Goal: Task Accomplishment & Management: Complete application form

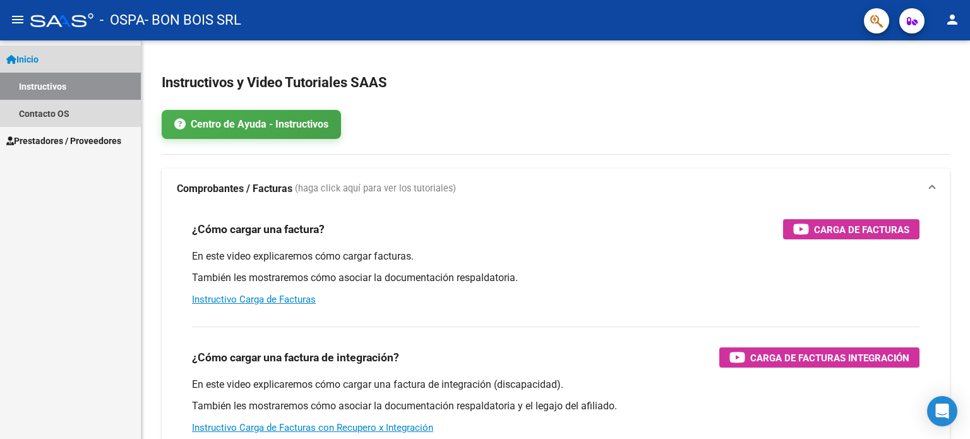
click at [69, 92] on link "Instructivos" at bounding box center [70, 86] width 141 height 27
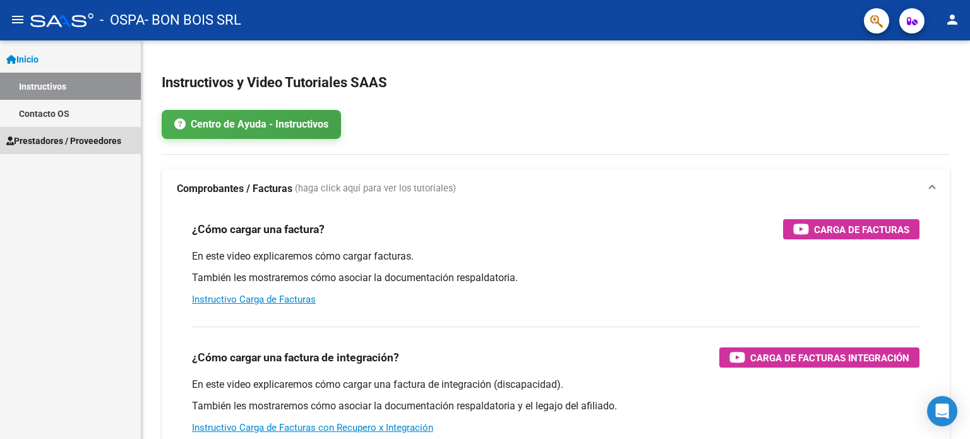
click at [66, 145] on span "Prestadores / Proveedores" at bounding box center [63, 141] width 115 height 14
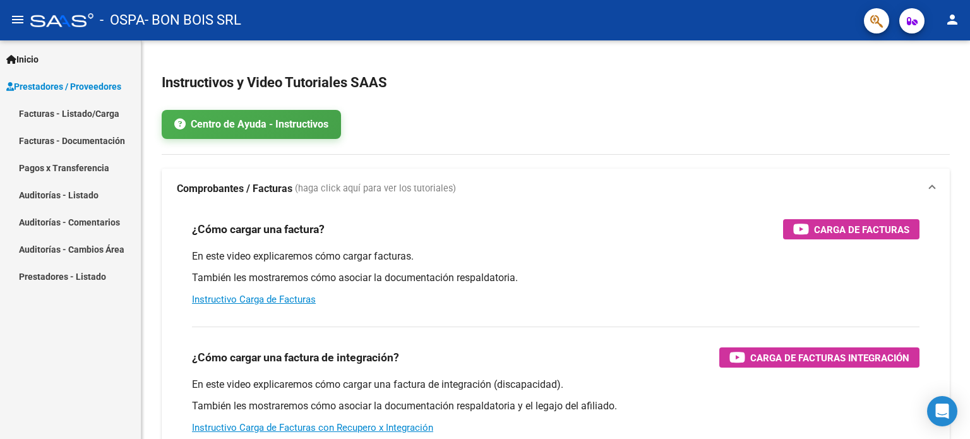
click at [63, 116] on link "Facturas - Listado/Carga" at bounding box center [70, 113] width 141 height 27
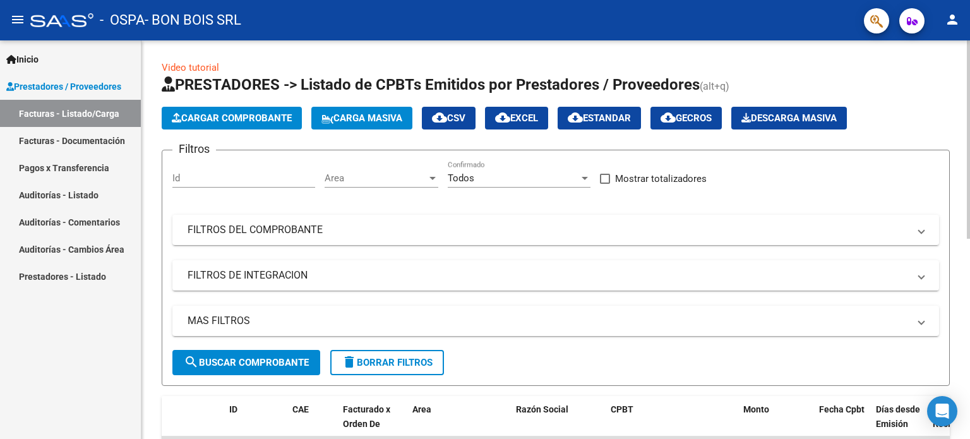
click at [254, 109] on button "Cargar Comprobante" at bounding box center [232, 118] width 140 height 23
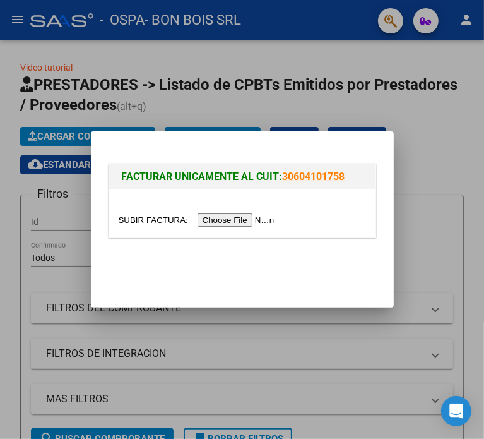
click at [207, 225] on input "file" at bounding box center [199, 219] width 160 height 13
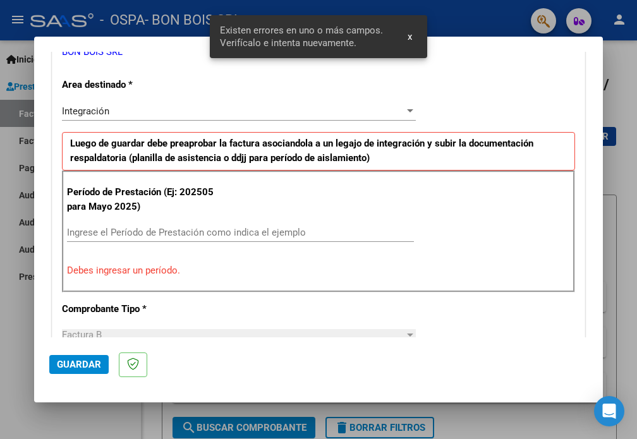
scroll to position [296, 0]
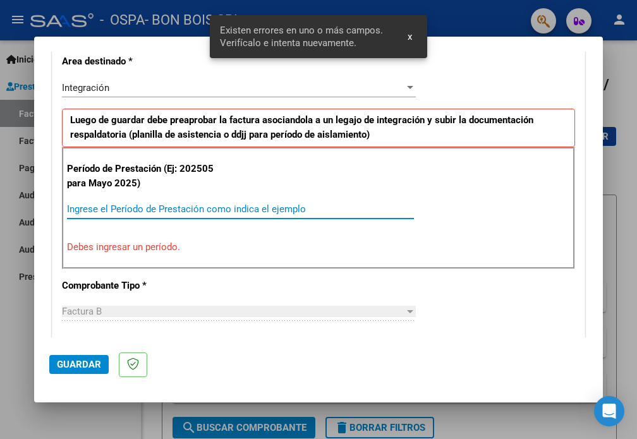
click at [87, 213] on input "Ingrese el Período de Prestación como indica el ejemplo" at bounding box center [240, 208] width 347 height 11
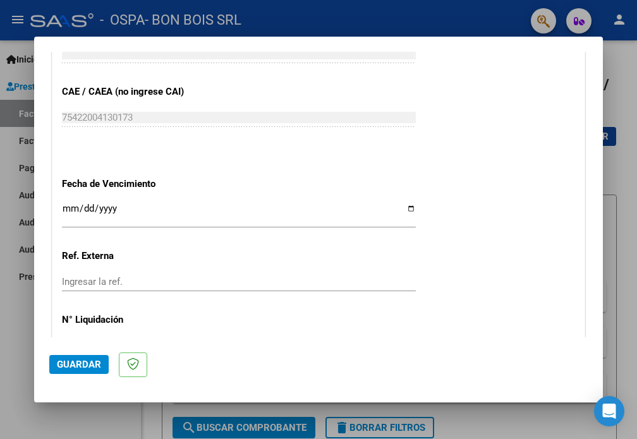
scroll to position [801, 0]
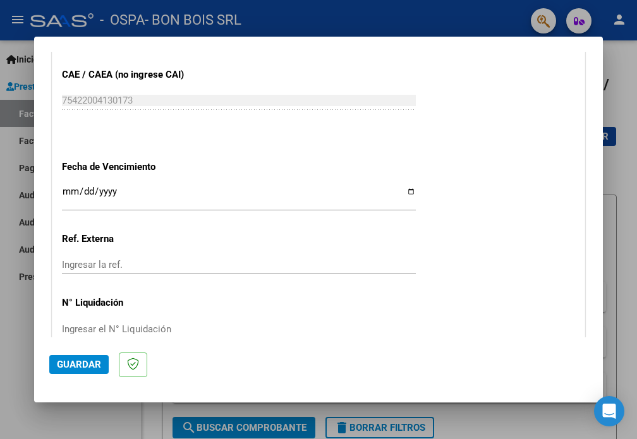
type input "202509"
click at [116, 193] on input "Ingresar la fecha" at bounding box center [239, 196] width 354 height 20
click at [397, 189] on input "Ingresar la fecha" at bounding box center [239, 196] width 354 height 20
click at [406, 189] on input "Ingresar la fecha" at bounding box center [239, 196] width 354 height 20
type input "[DATE]"
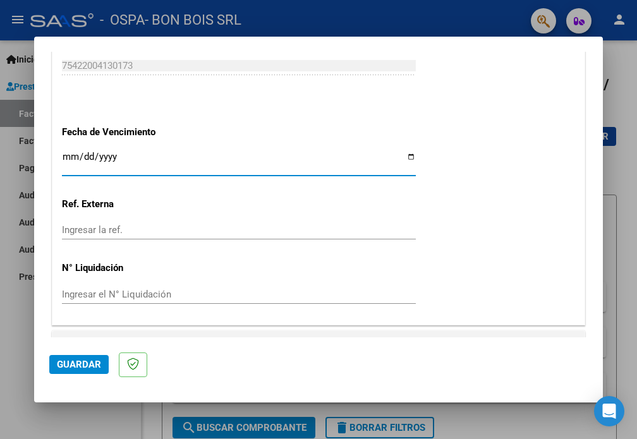
scroll to position [863, 0]
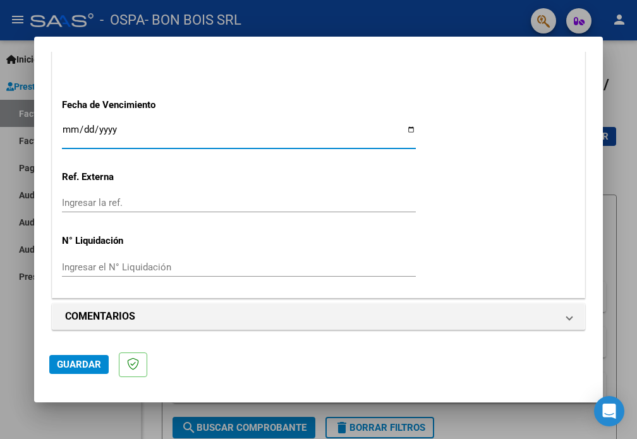
click at [81, 363] on span "Guardar" at bounding box center [79, 364] width 44 height 11
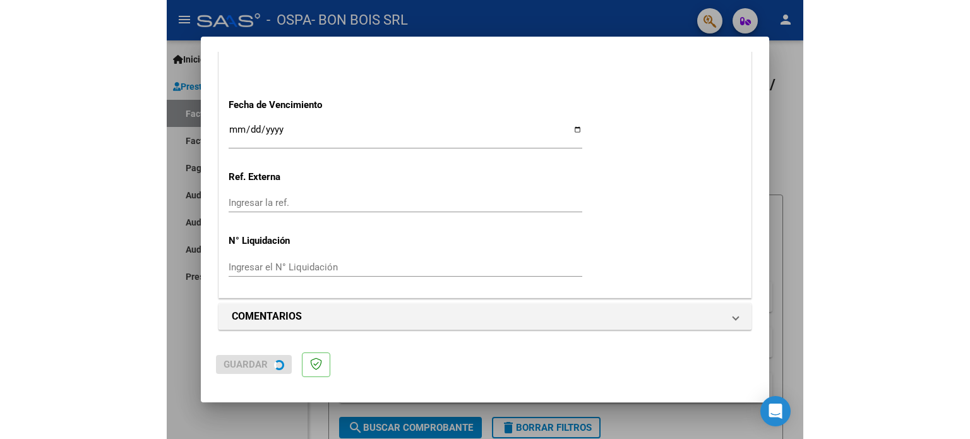
scroll to position [0, 0]
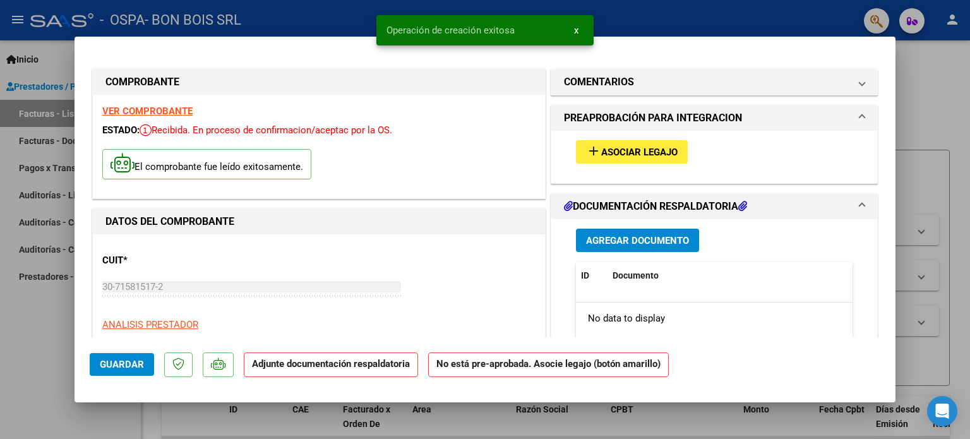
click at [484, 148] on span "Asociar Legajo" at bounding box center [639, 152] width 76 height 11
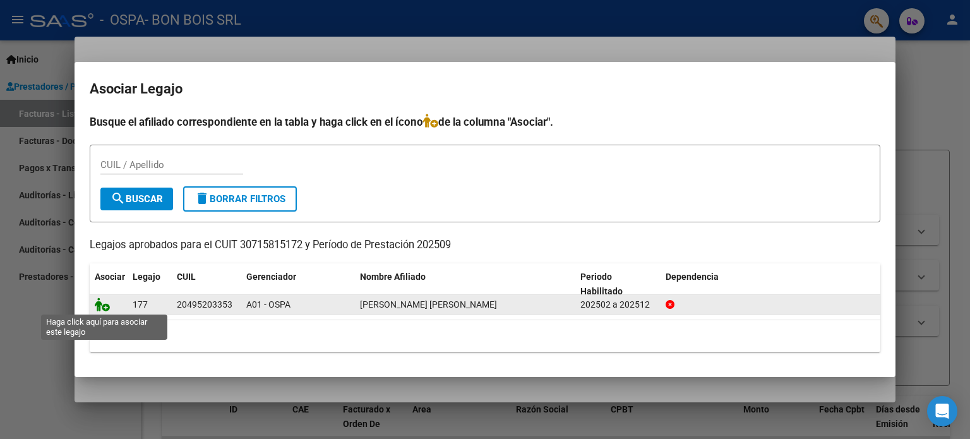
click at [104, 302] on icon at bounding box center [102, 304] width 15 height 14
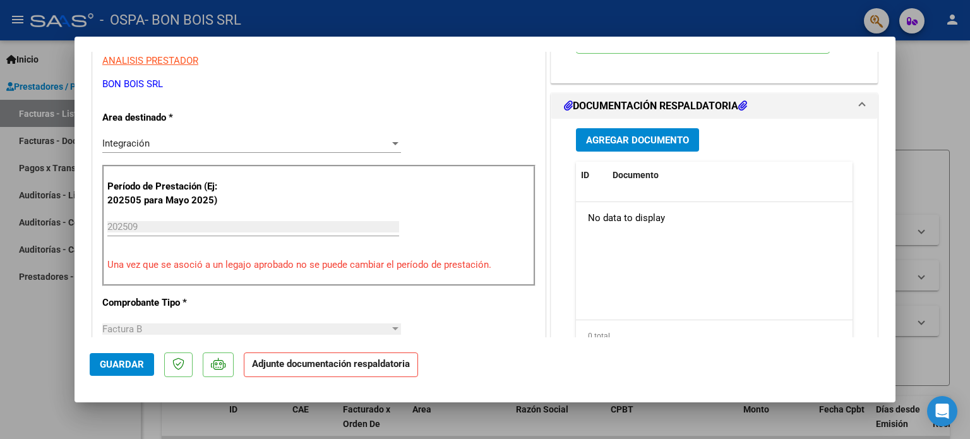
scroll to position [316, 0]
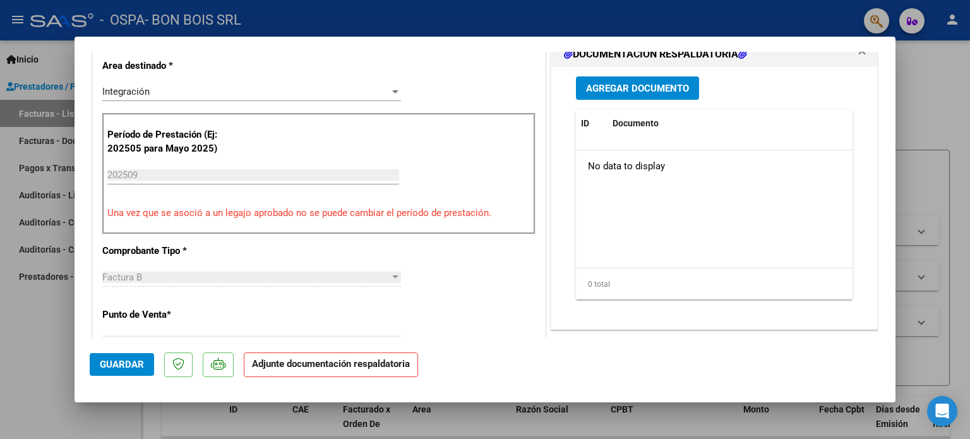
click at [484, 84] on span "Agregar Documento" at bounding box center [637, 88] width 103 height 11
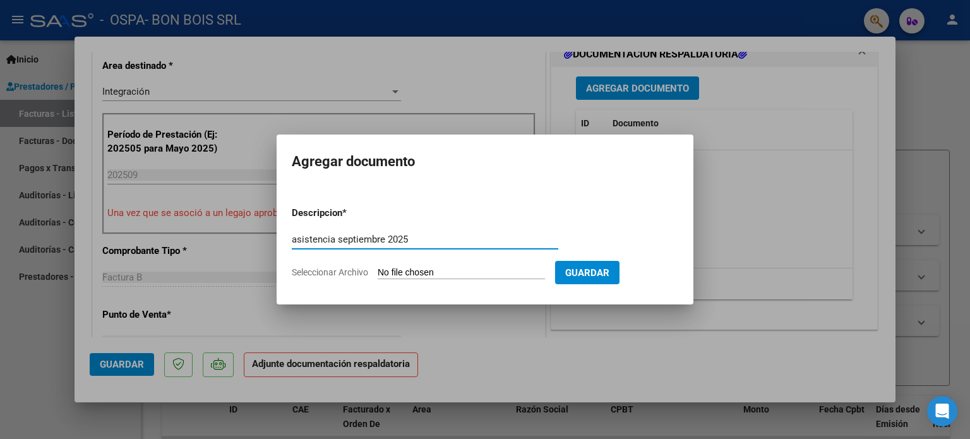
type input "asistencia septiembre 2025"
click at [419, 272] on input "Seleccionar Archivo" at bounding box center [461, 273] width 167 height 12
type input "C:\fakepath\asistencia septiembre 2025.pdf"
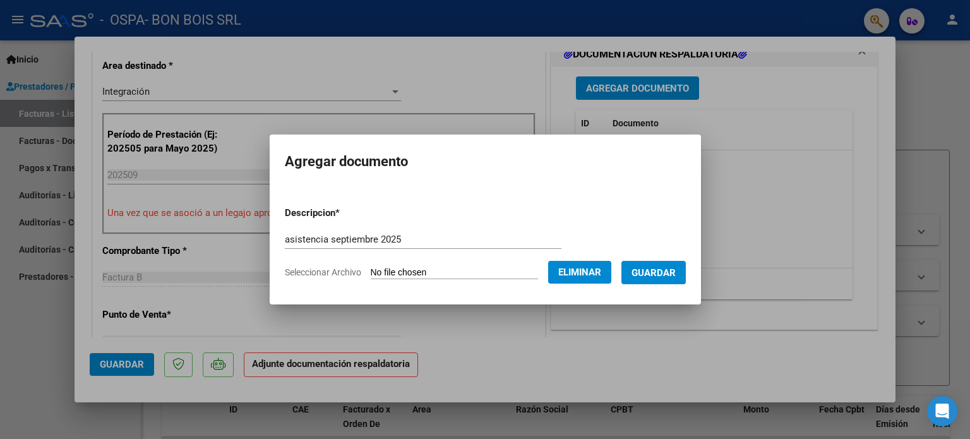
click at [484, 270] on span "Guardar" at bounding box center [654, 272] width 44 height 11
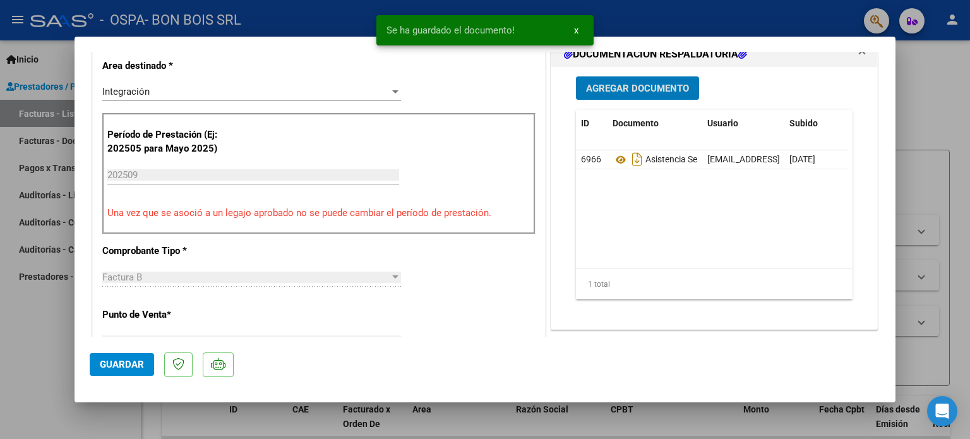
click at [126, 366] on span "Guardar" at bounding box center [122, 364] width 44 height 11
click at [148, 420] on div at bounding box center [485, 219] width 970 height 439
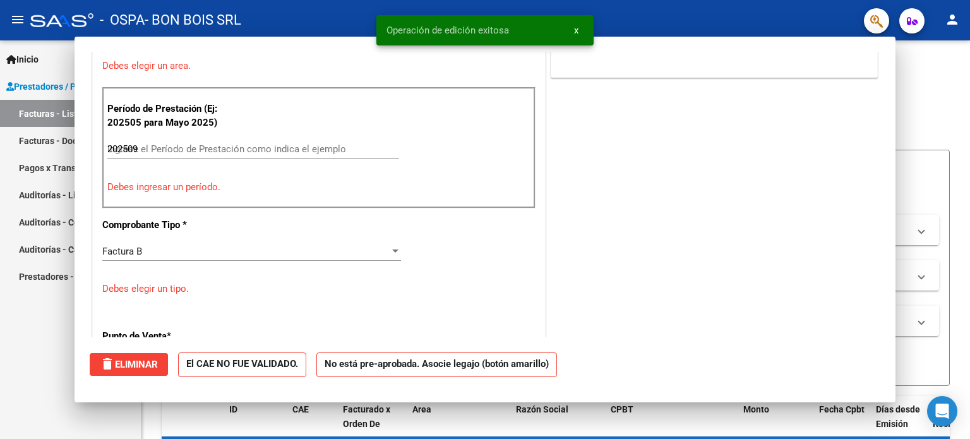
type input "$ 0,00"
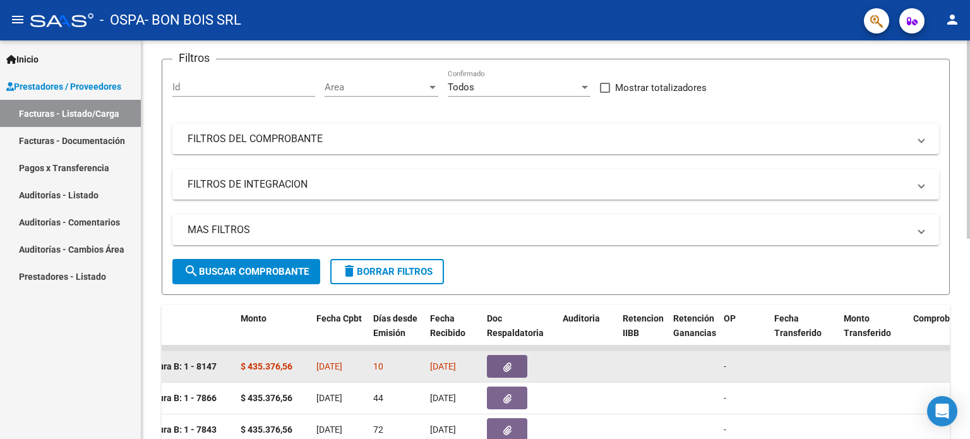
scroll to position [87, 0]
